Goal: Transaction & Acquisition: Subscribe to service/newsletter

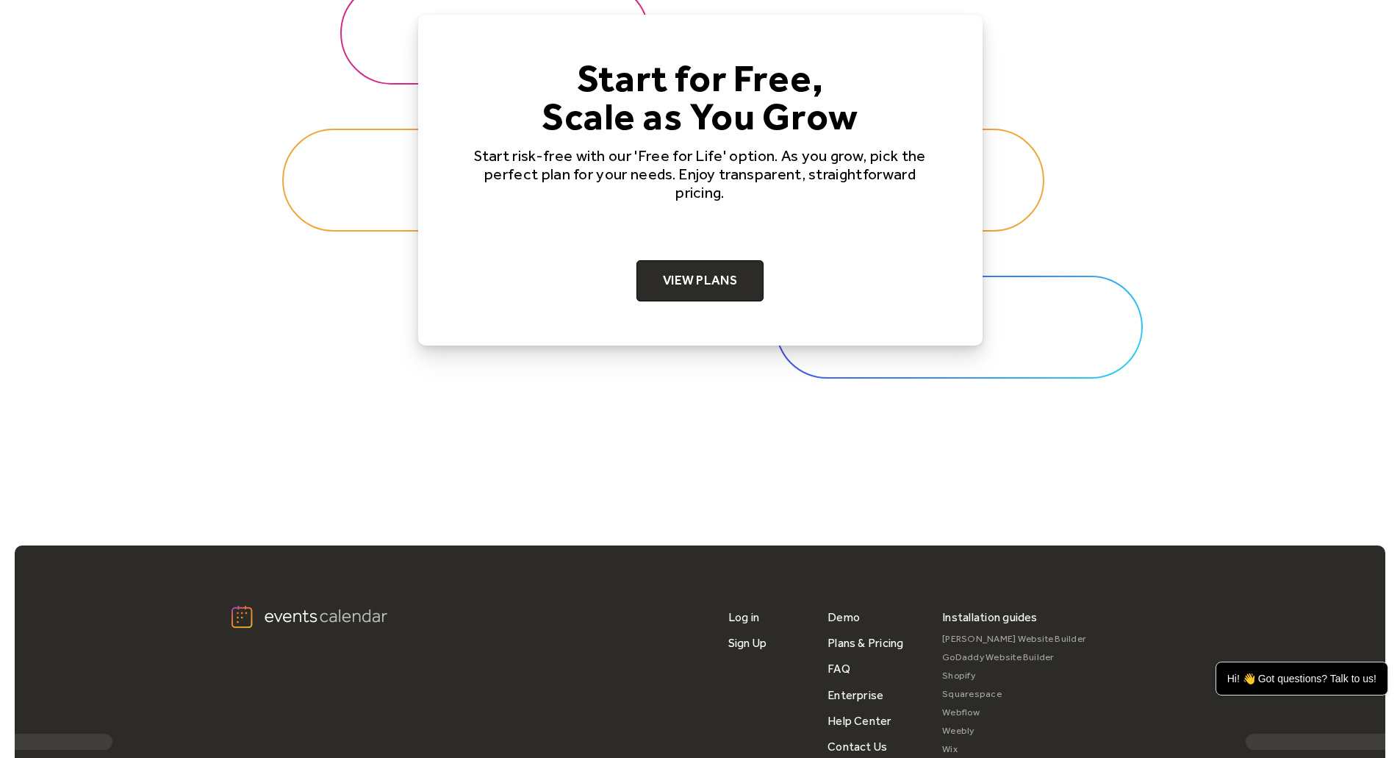
scroll to position [4705, 0]
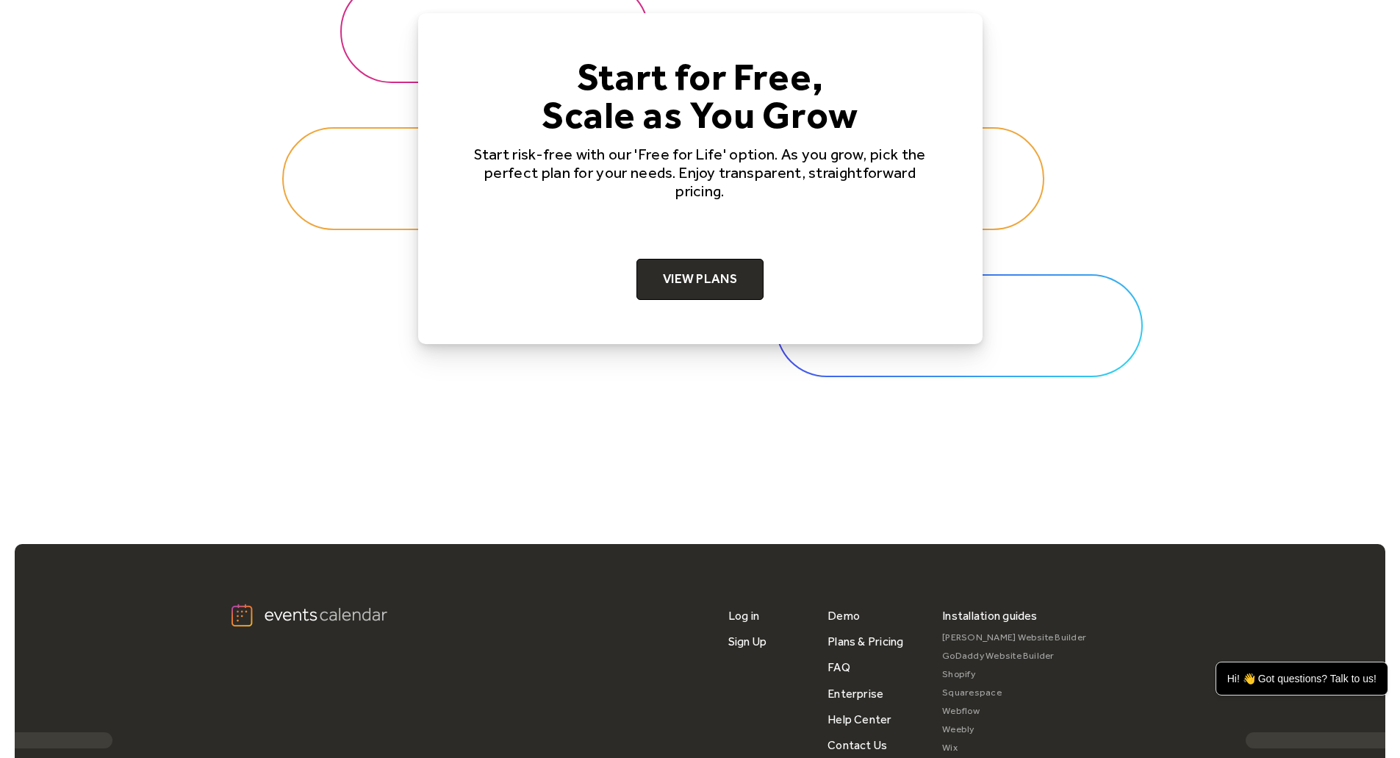
click at [714, 252] on div "Start for Free, Scale as You Grow Start risk-free with our 'Free for Life' opti…" at bounding box center [700, 178] width 470 height 243
click at [701, 289] on link "View Plans" at bounding box center [700, 279] width 127 height 41
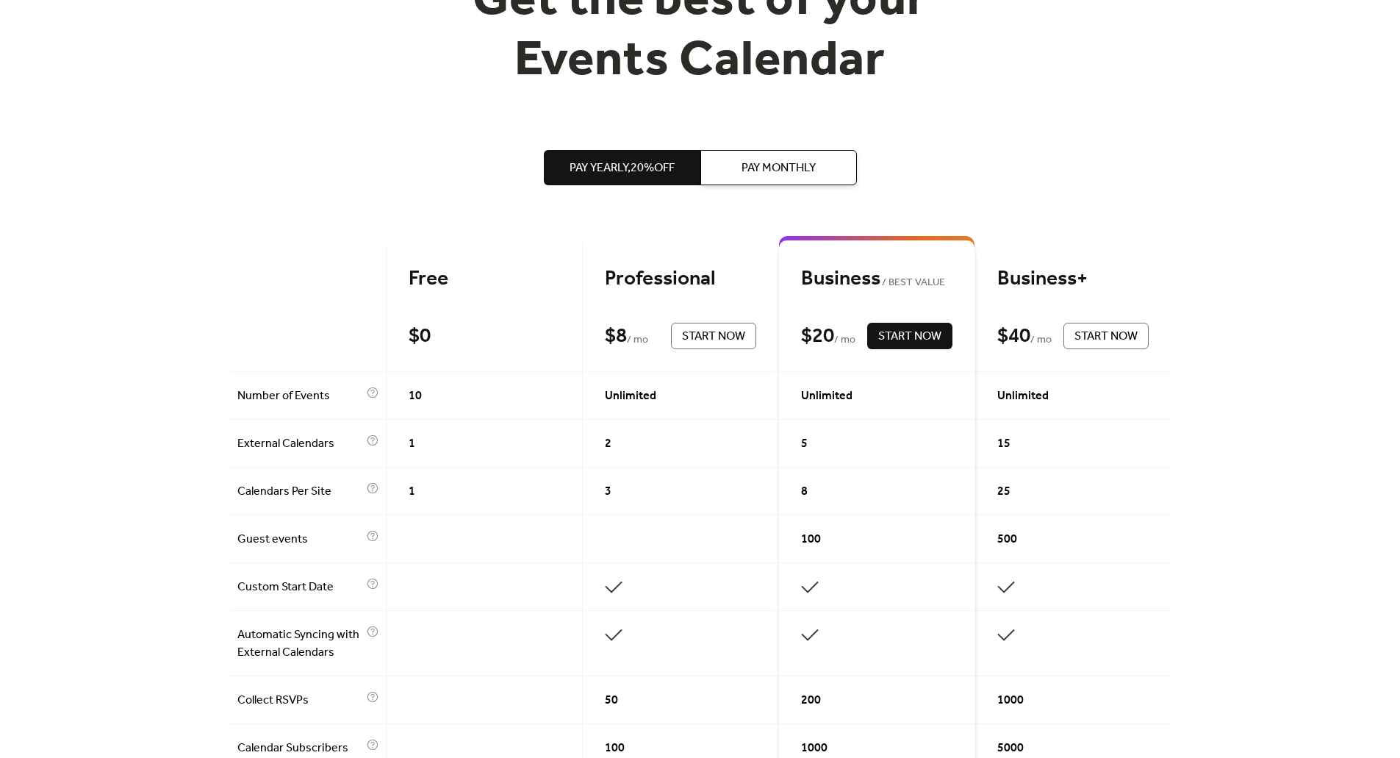
scroll to position [294, 0]
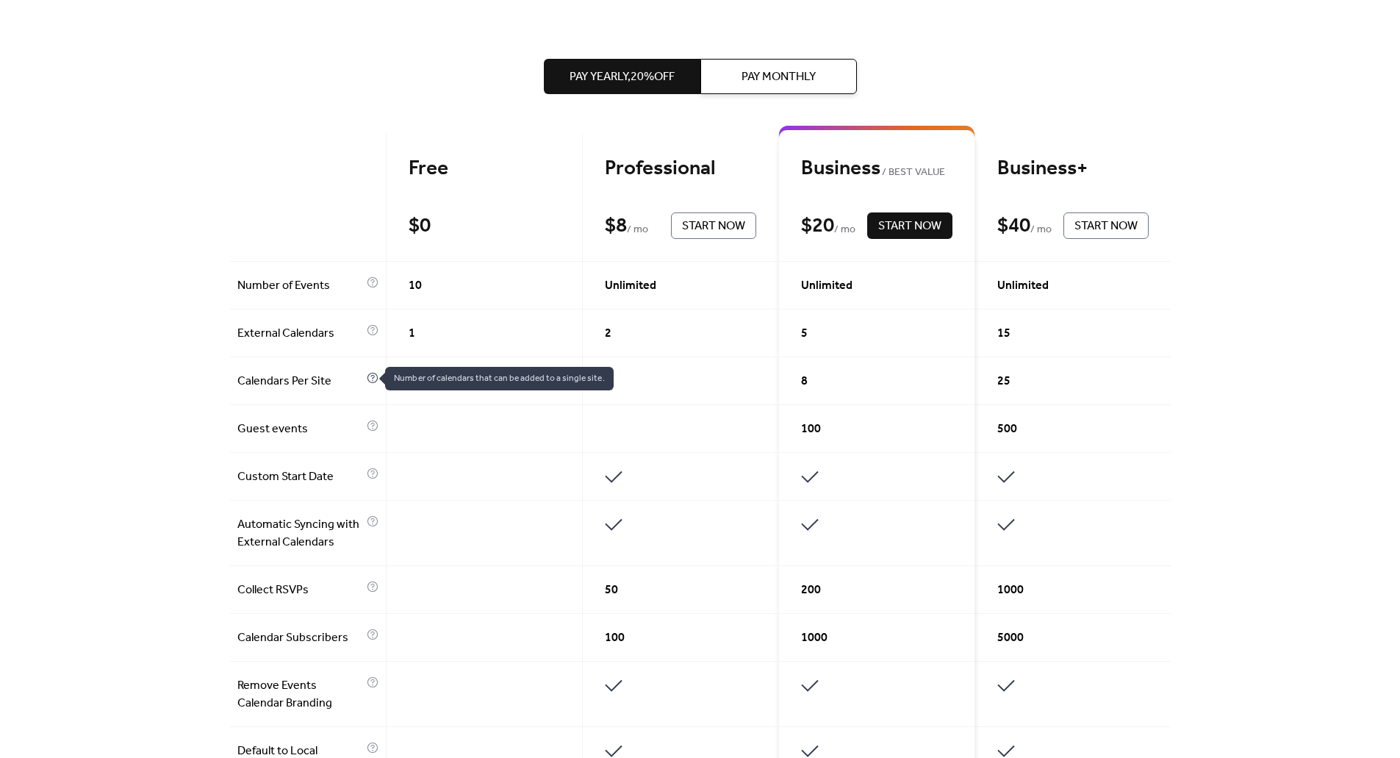
click at [367, 373] on icon at bounding box center [373, 378] width 12 height 12
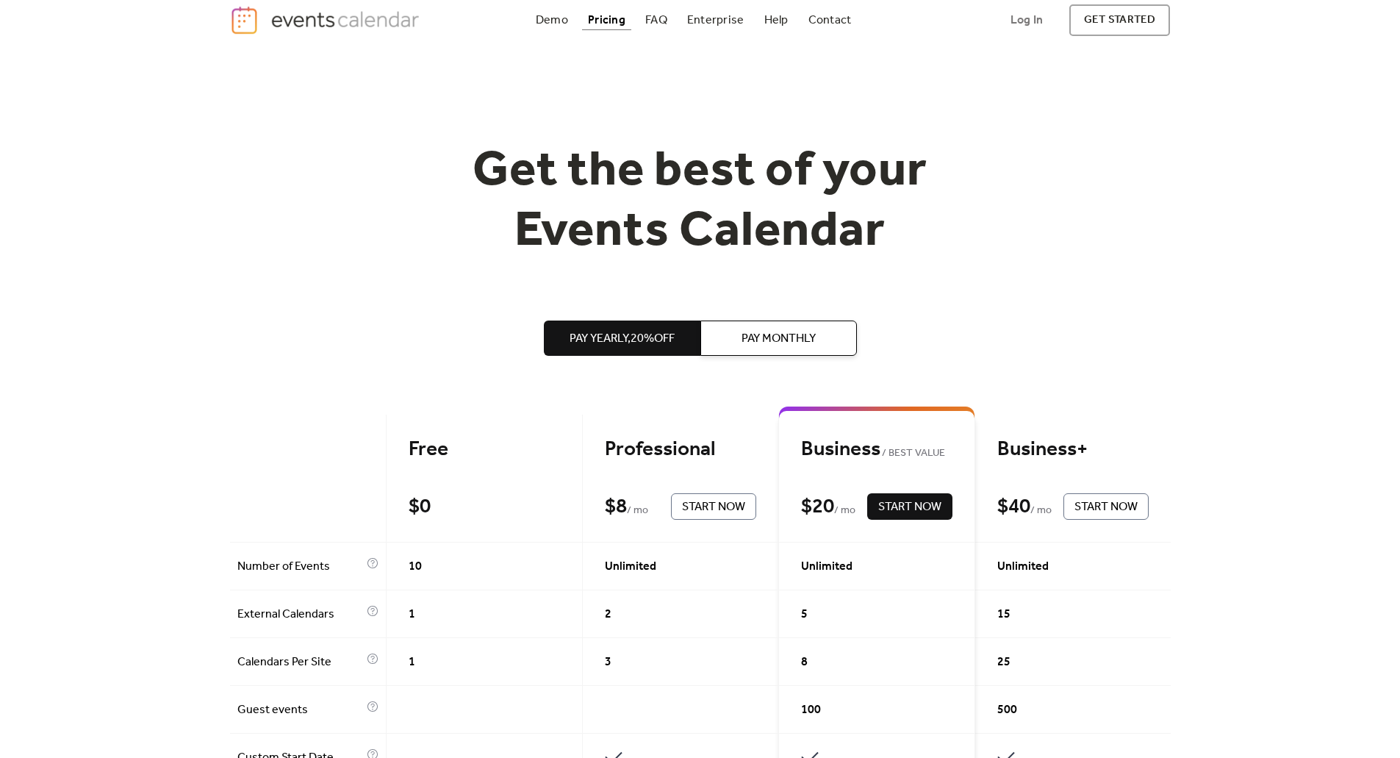
scroll to position [0, 0]
